Goal: Manage account settings

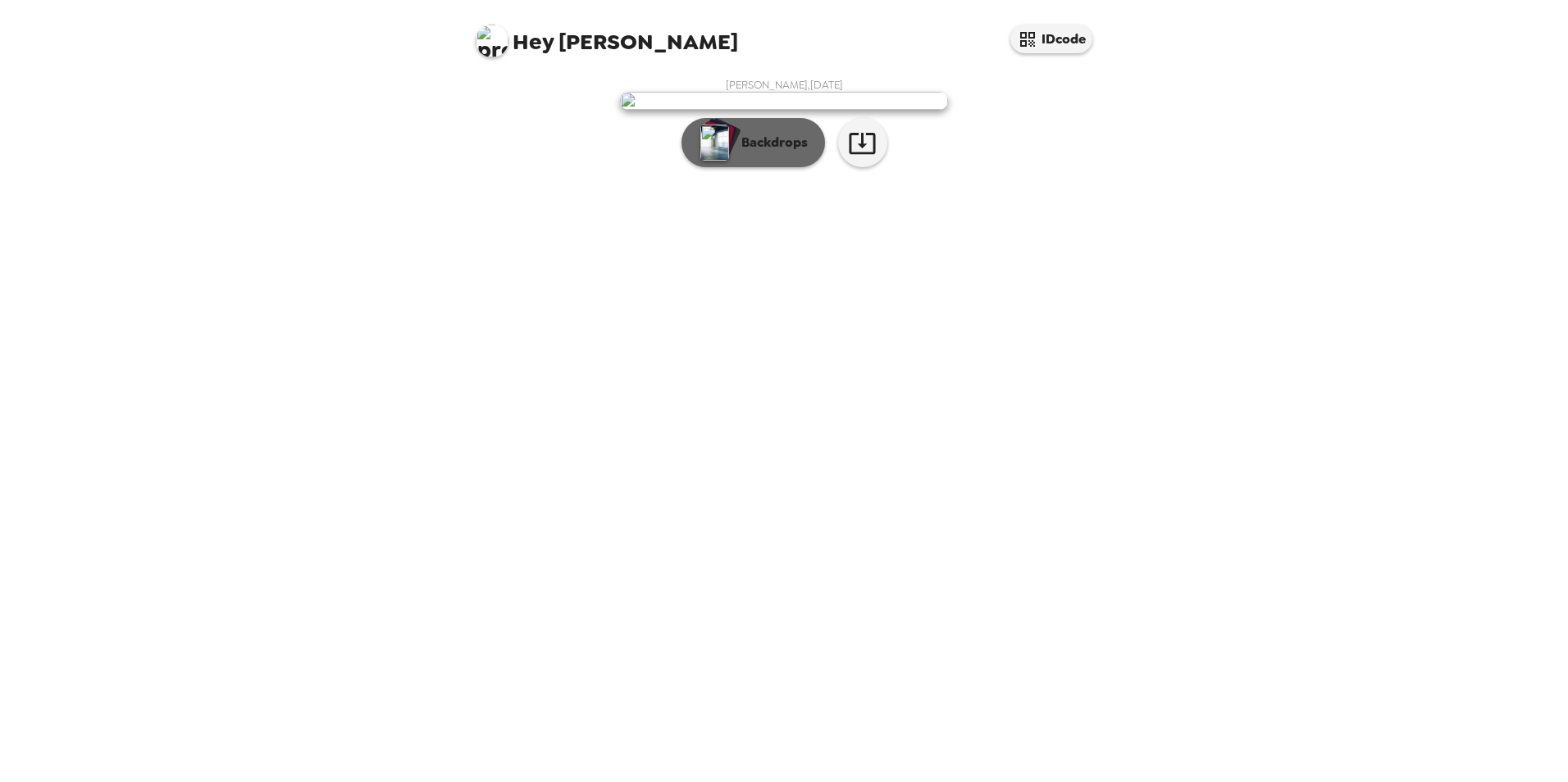
click at [717, 161] on img "button" at bounding box center [715, 142] width 29 height 36
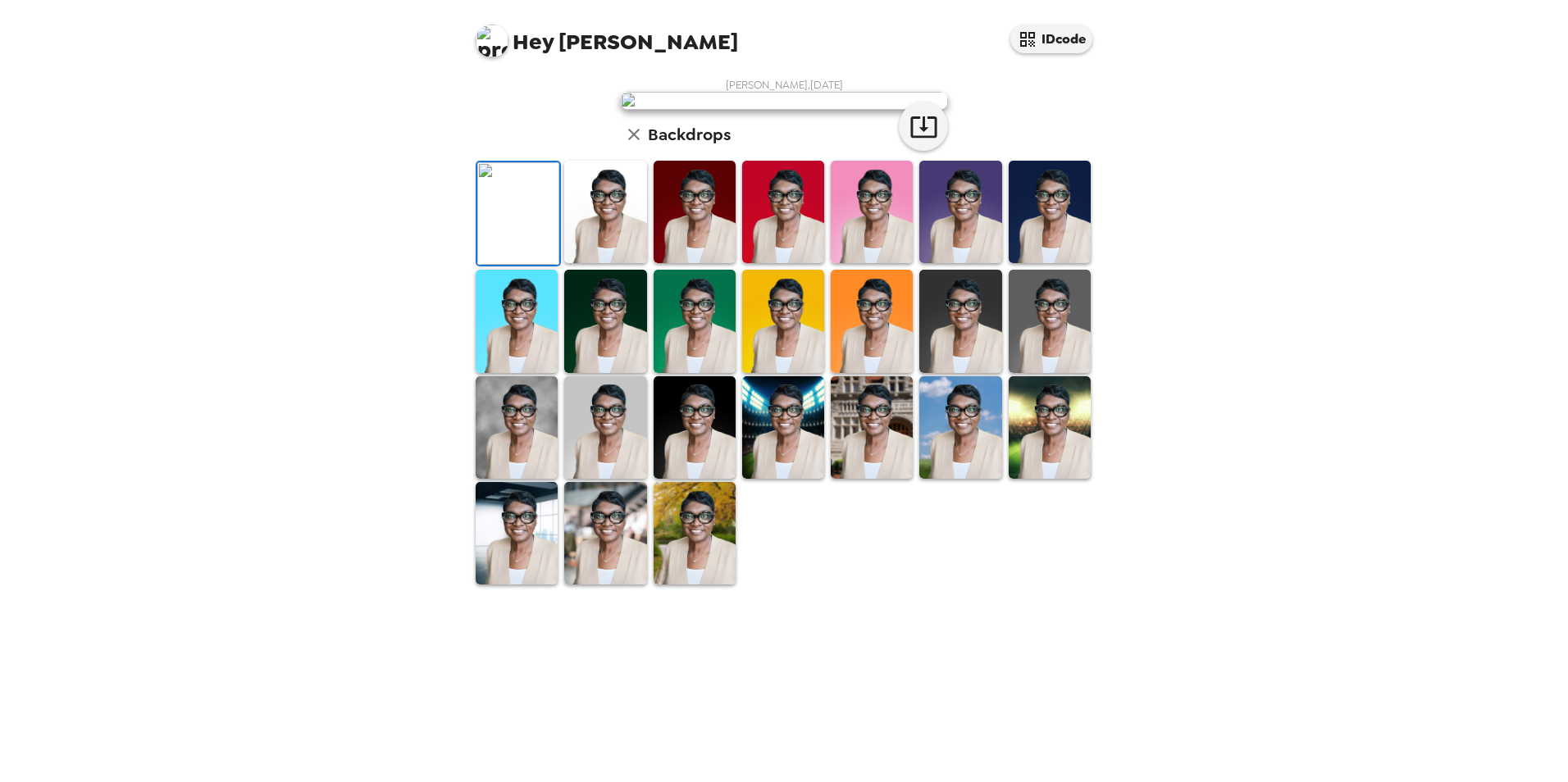
click at [489, 40] on img at bounding box center [492, 41] width 33 height 33
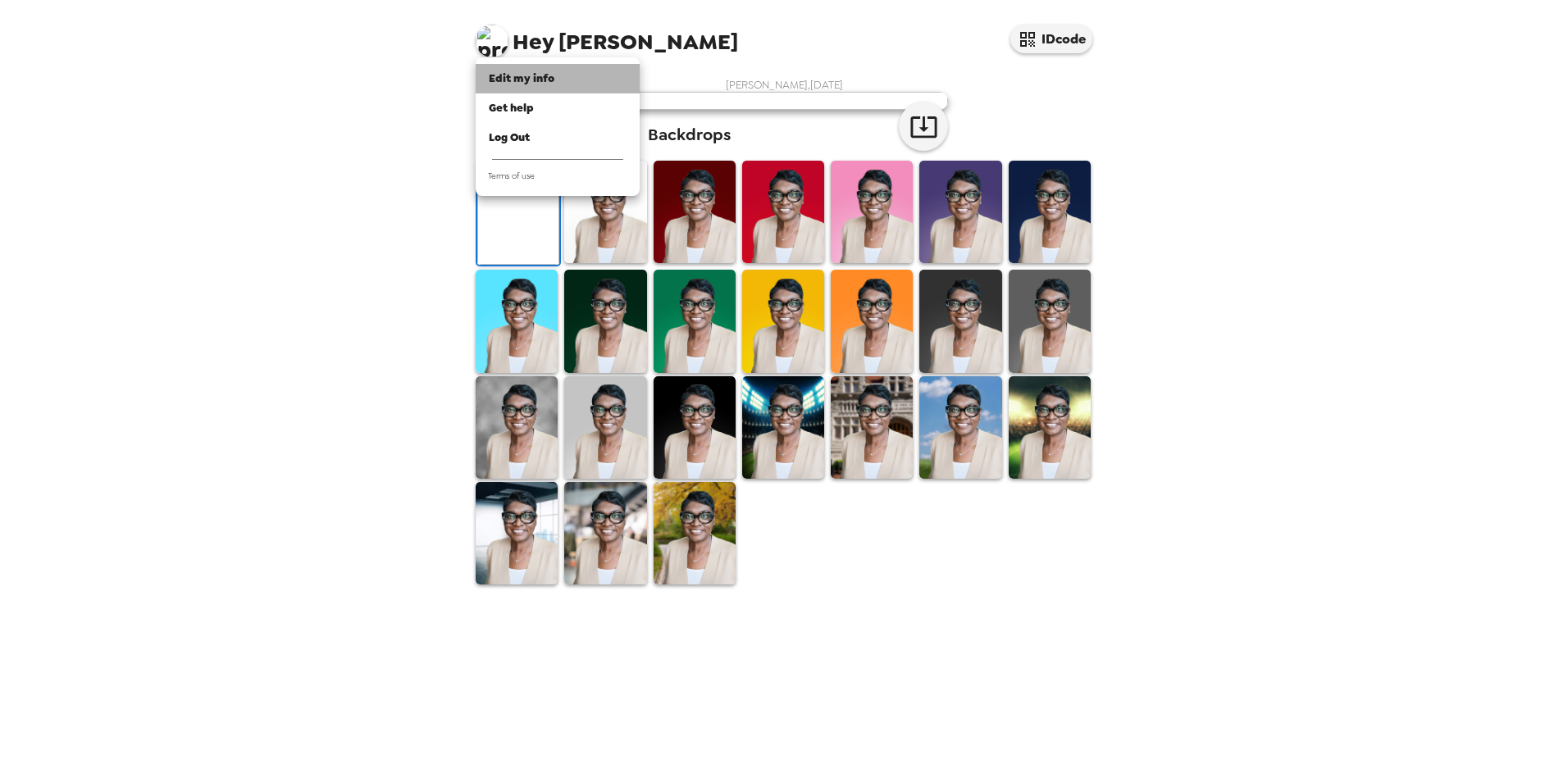
click at [526, 78] on span "Edit my info" at bounding box center [522, 78] width 65 height 13
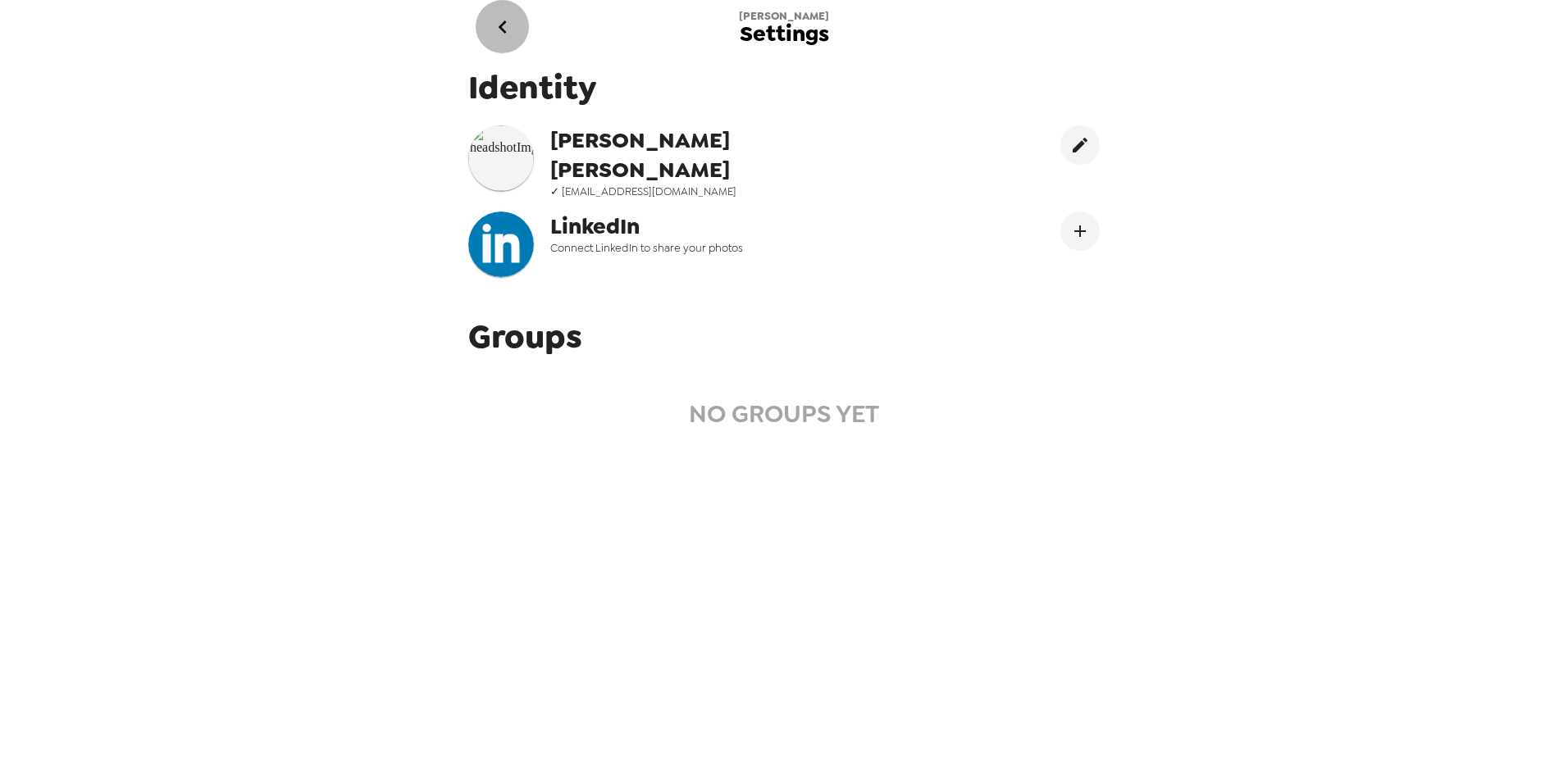
click at [510, 23] on icon "go back" at bounding box center [502, 26] width 26 height 26
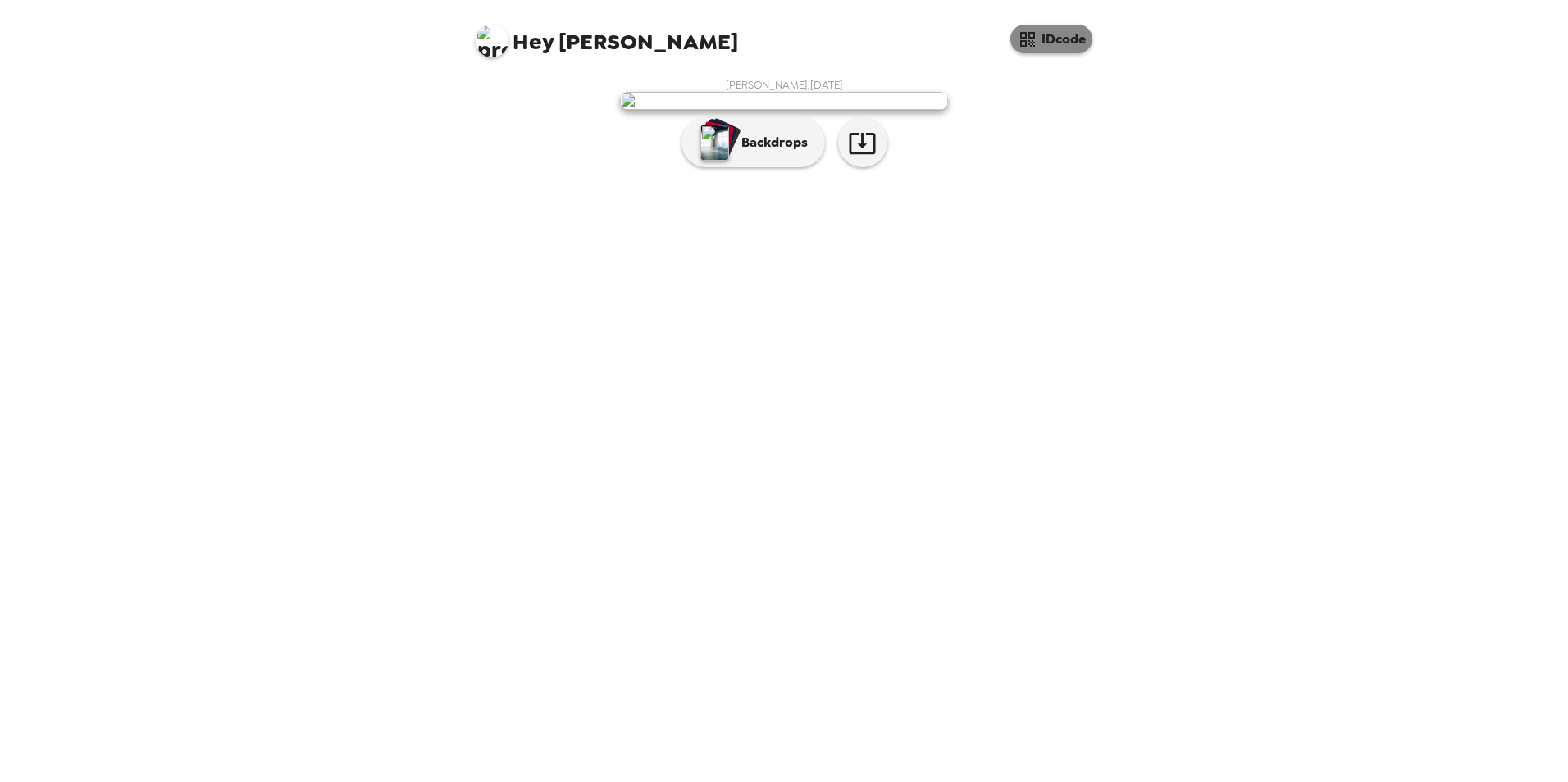
click at [1048, 46] on button "IDcode" at bounding box center [1051, 39] width 82 height 29
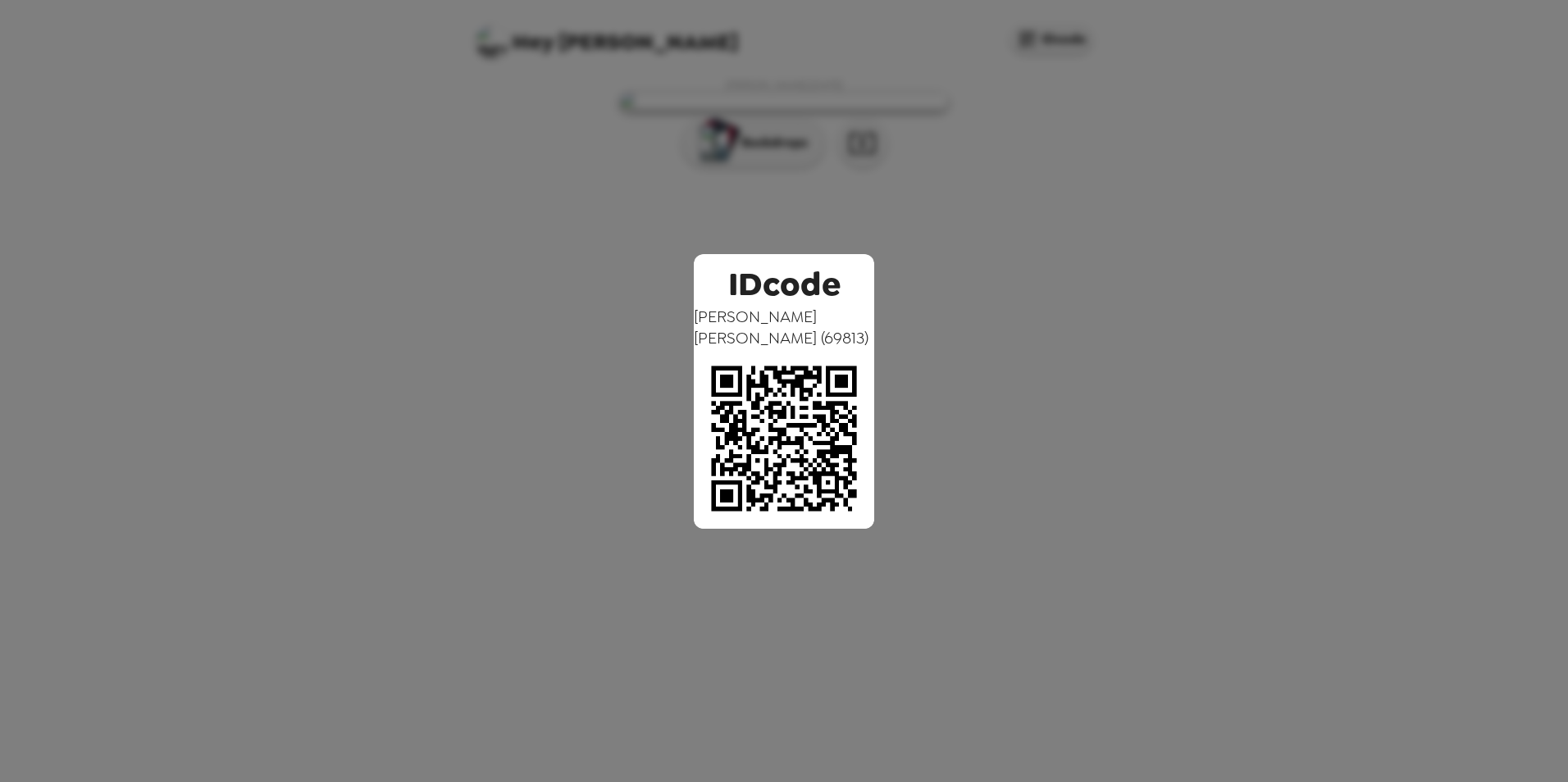
click at [1150, 286] on div "IDcode Marlene Hayes McRae ( 69813 )" at bounding box center [784, 391] width 1568 height 782
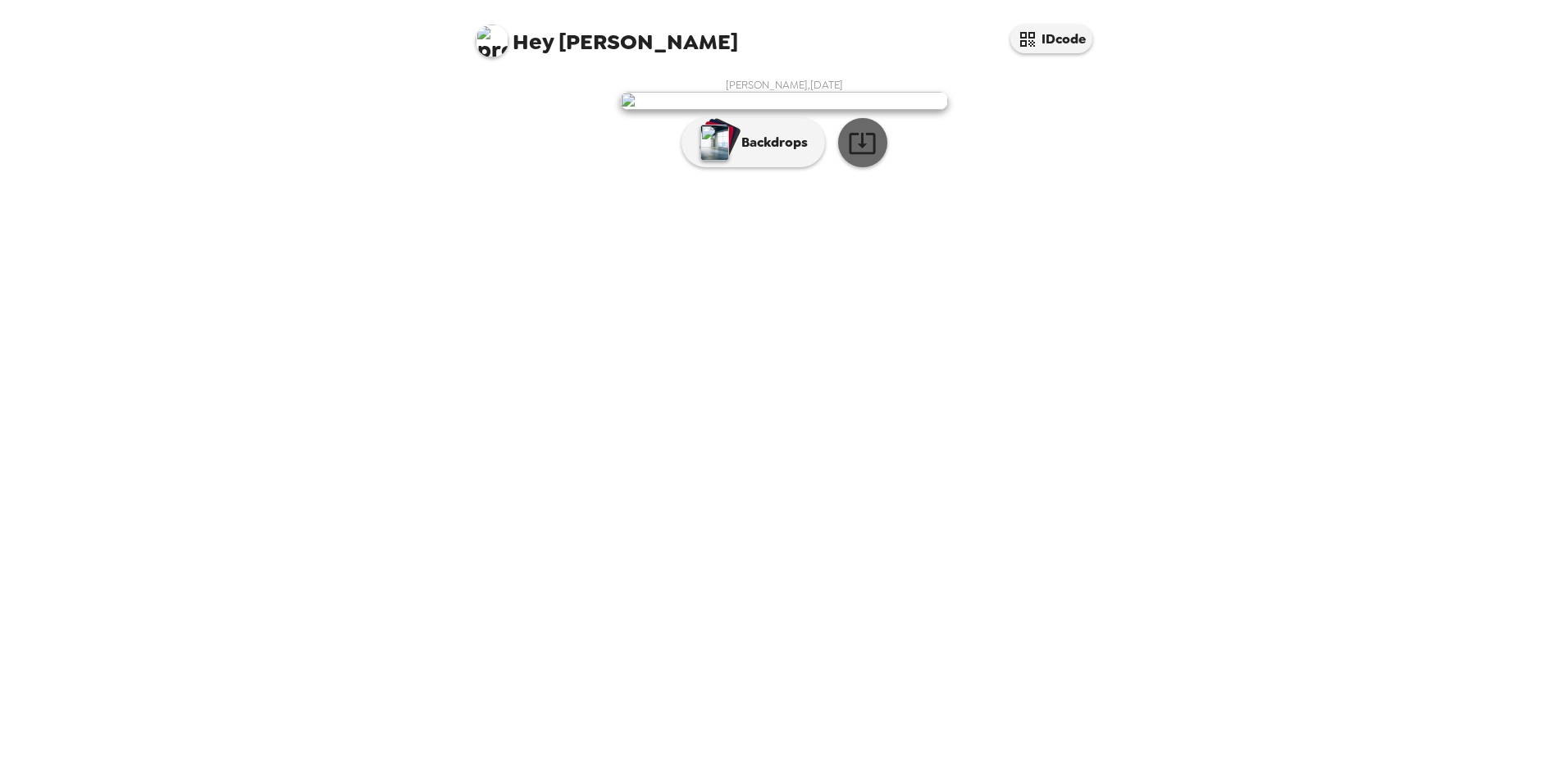
click at [861, 157] on icon "button" at bounding box center [862, 143] width 29 height 29
click at [1280, 178] on div "Hey Marlene IDcode Marlene Hayes McRae , 08-14-2025 Backdrops" at bounding box center [784, 391] width 1568 height 782
